Goal: Communication & Community: Share content

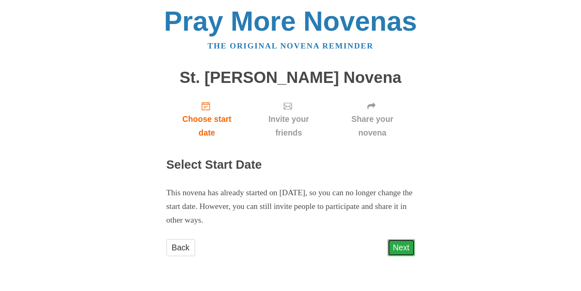
click at [406, 247] on link "Next" at bounding box center [401, 247] width 27 height 17
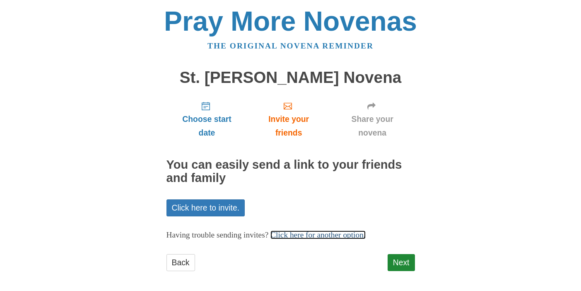
click at [351, 236] on link "Click here for another option." at bounding box center [318, 234] width 95 height 9
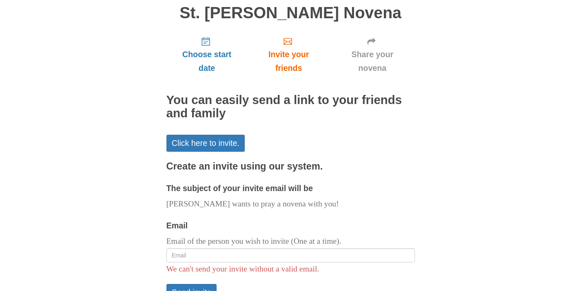
scroll to position [102, 0]
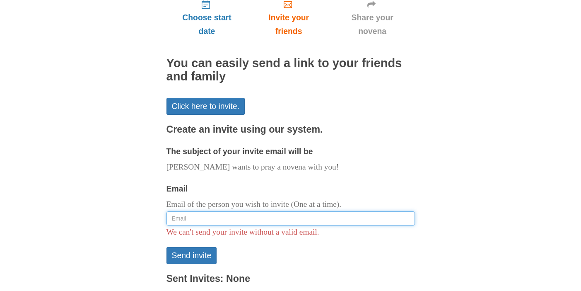
click at [276, 219] on input "Email" at bounding box center [291, 218] width 249 height 14
type input "frdavidmichaelmoses@gmail.com"
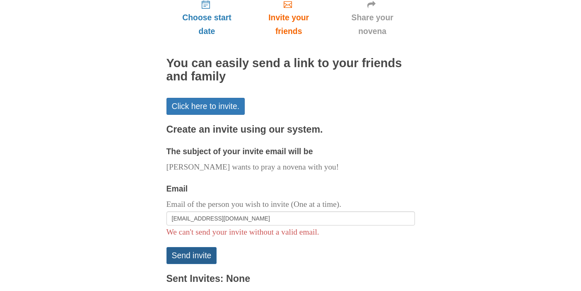
click at [190, 254] on button "Send invite" at bounding box center [192, 255] width 51 height 17
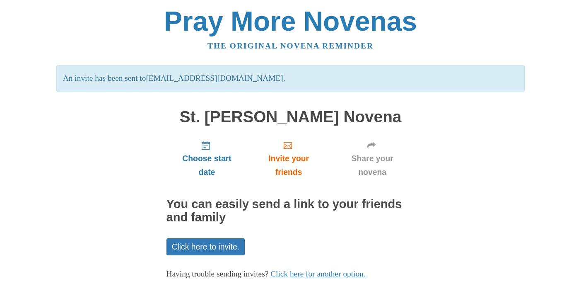
scroll to position [43, 0]
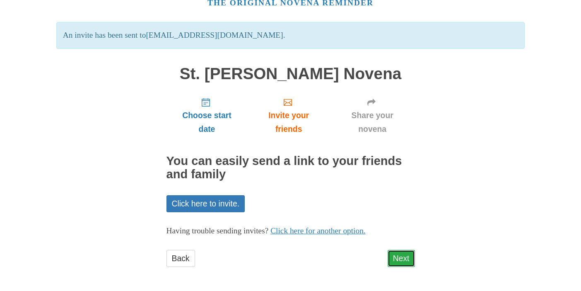
click at [406, 257] on link "Next" at bounding box center [401, 258] width 27 height 17
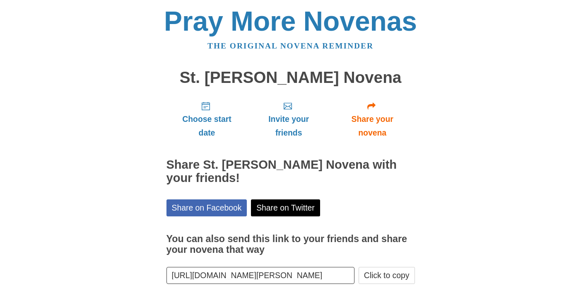
scroll to position [1, 0]
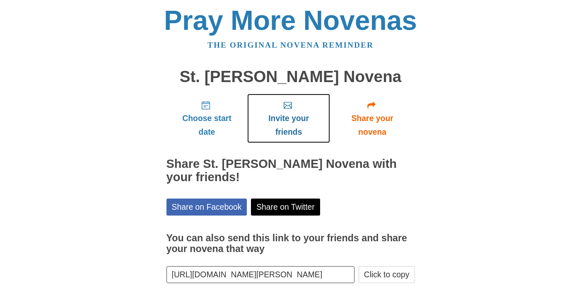
click at [279, 120] on span "Invite your friends" at bounding box center [289, 124] width 66 height 27
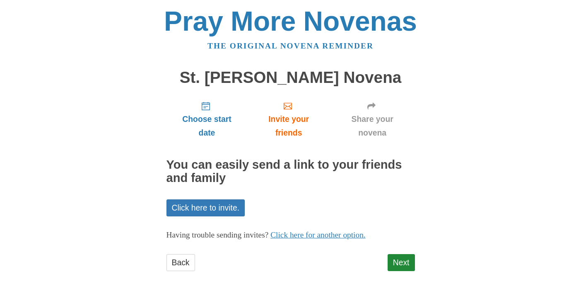
scroll to position [4, 0]
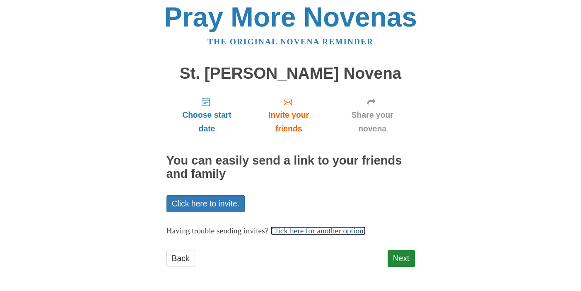
click at [298, 233] on link "Click here for another option." at bounding box center [318, 230] width 95 height 9
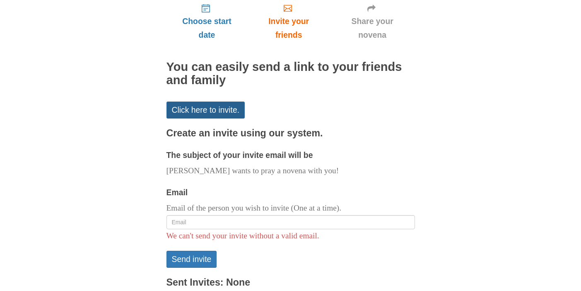
scroll to position [106, 0]
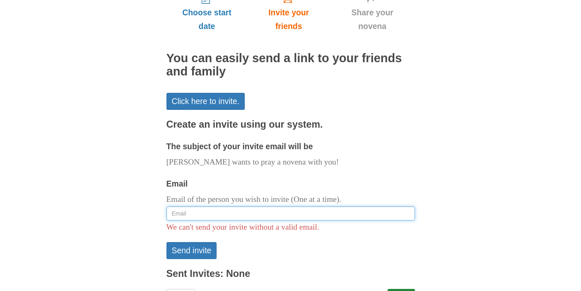
click at [220, 214] on input "Email" at bounding box center [291, 213] width 249 height 14
paste input "[EMAIL_ADDRESS][DOMAIN_NAME]"
type input "[EMAIL_ADDRESS][DOMAIN_NAME]"
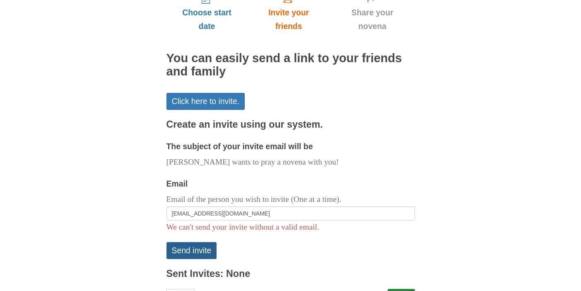
click at [186, 251] on button "Send invite" at bounding box center [192, 250] width 51 height 17
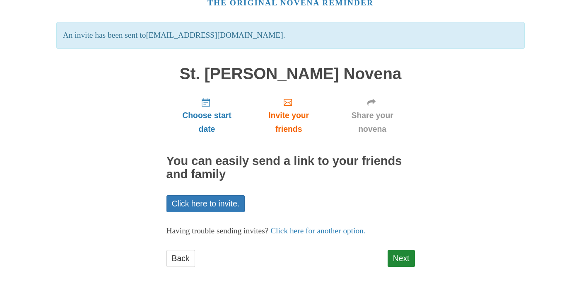
scroll to position [43, 0]
click at [329, 231] on link "Click here for another option." at bounding box center [318, 230] width 95 height 9
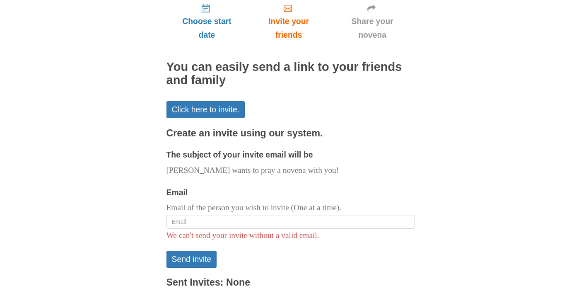
scroll to position [185, 0]
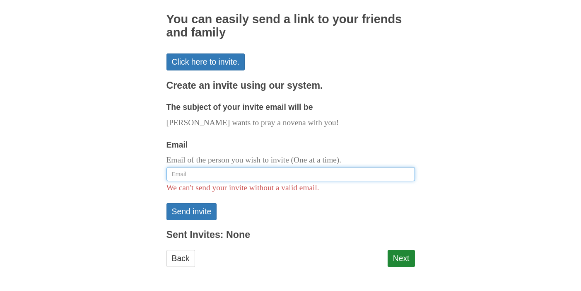
click at [240, 174] on input "Email" at bounding box center [291, 174] width 249 height 14
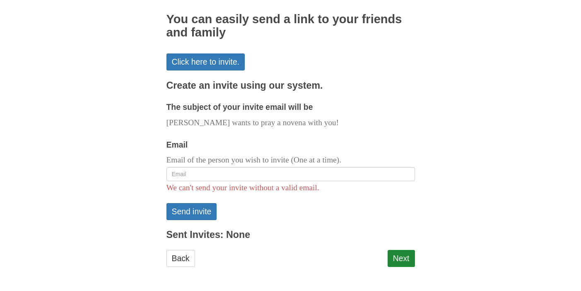
click at [292, 38] on h2 "You can easily send a link to your friends and family" at bounding box center [291, 26] width 249 height 27
